Goal: Ask a question

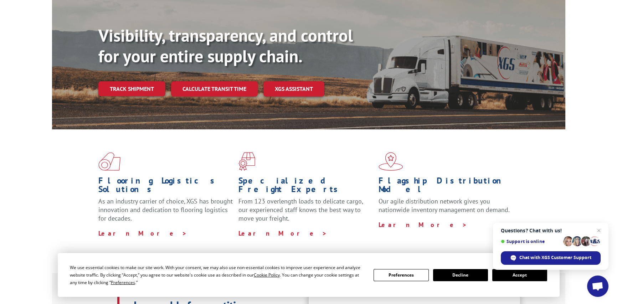
scroll to position [71, 0]
click at [598, 230] on span "Open chat" at bounding box center [598, 230] width 9 height 9
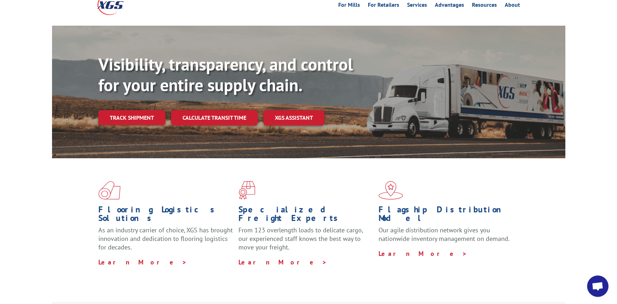
scroll to position [0, 0]
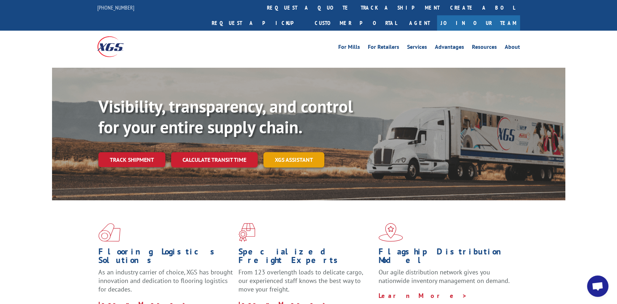
click at [287, 152] on link "XGS ASSISTANT" at bounding box center [293, 159] width 61 height 15
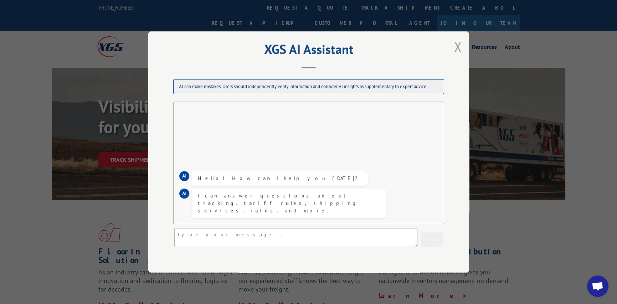
click at [453, 41] on button "Close modal" at bounding box center [458, 47] width 12 height 20
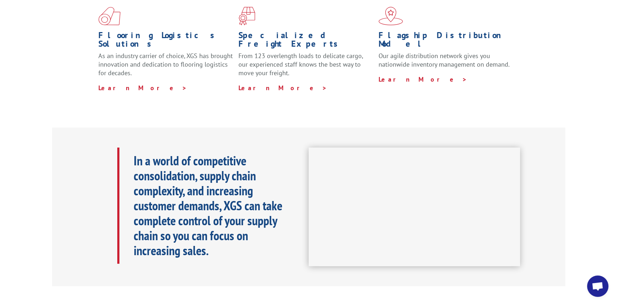
scroll to position [71, 0]
